Goal: Task Accomplishment & Management: Use online tool/utility

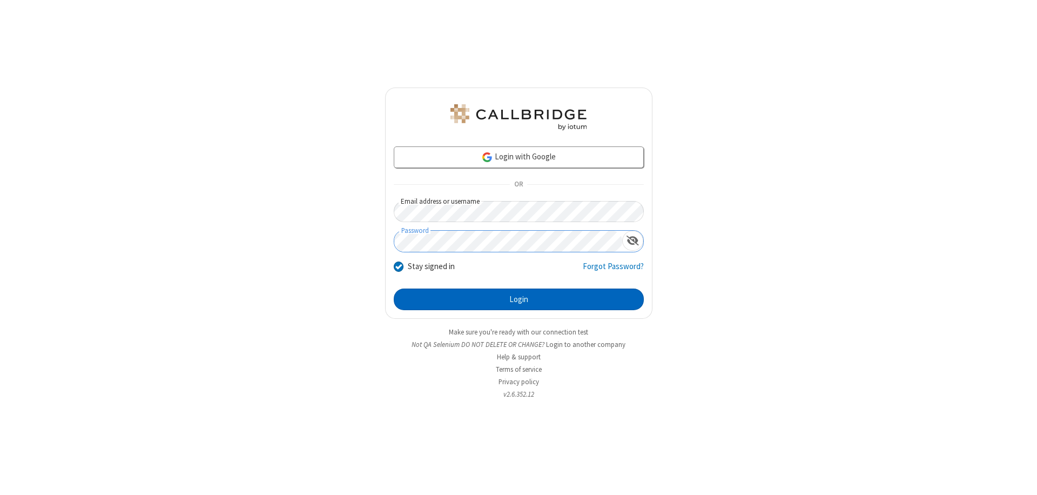
click at [518, 299] on button "Login" at bounding box center [519, 299] width 250 height 22
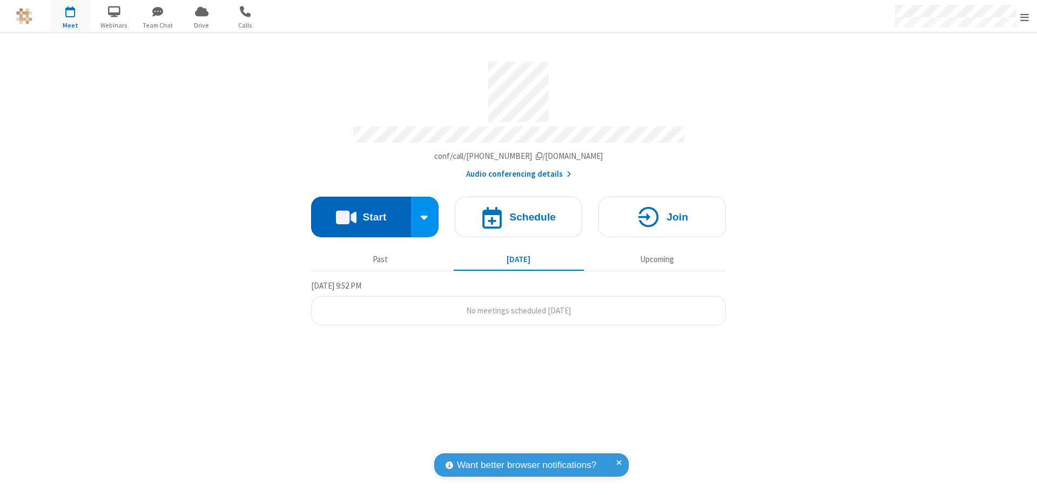
click at [361, 212] on button "Start" at bounding box center [361, 217] width 100 height 40
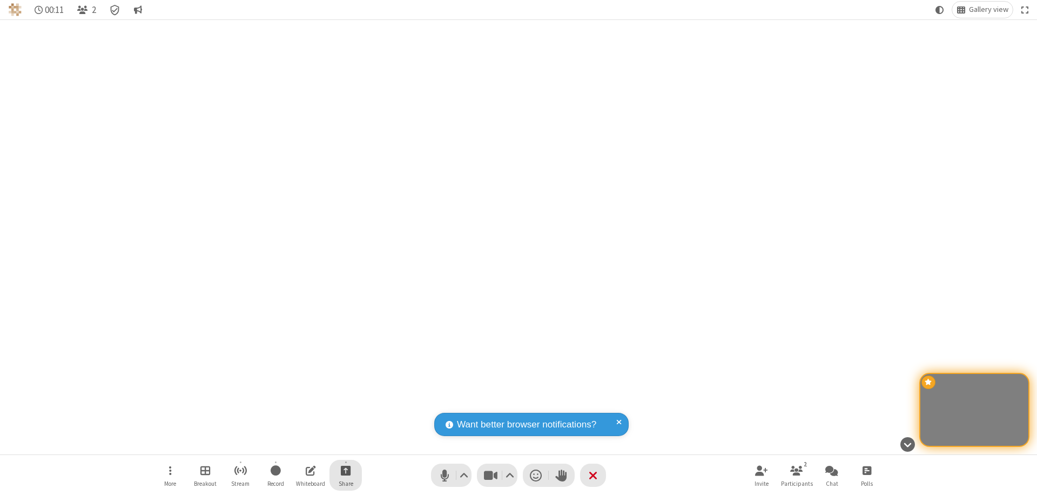
click at [346, 470] on span "Start sharing" at bounding box center [346, 469] width 10 height 13
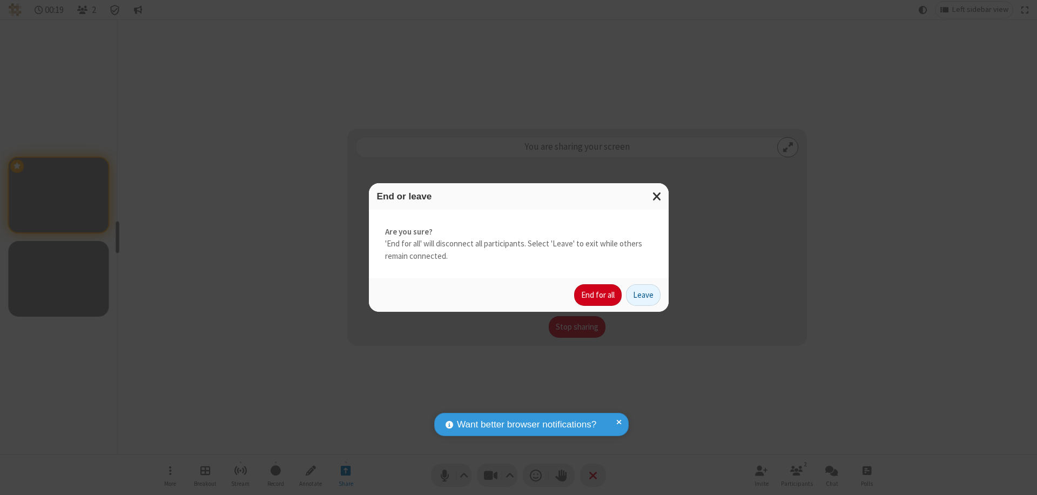
click at [598, 295] on button "End for all" at bounding box center [598, 295] width 48 height 22
